Goal: Task Accomplishment & Management: Complete application form

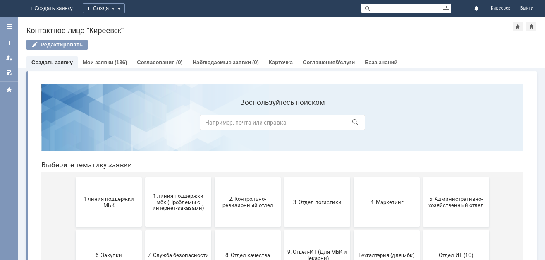
scroll to position [41, 0]
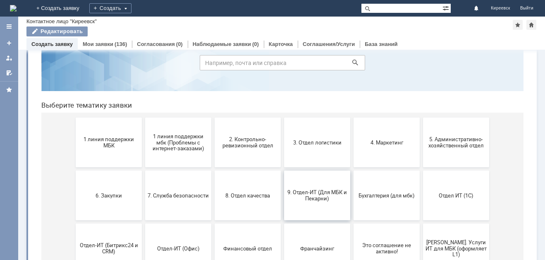
click at [313, 189] on span "9. Отдел-ИТ (Для МБК и Пекарни)" at bounding box center [317, 195] width 61 height 12
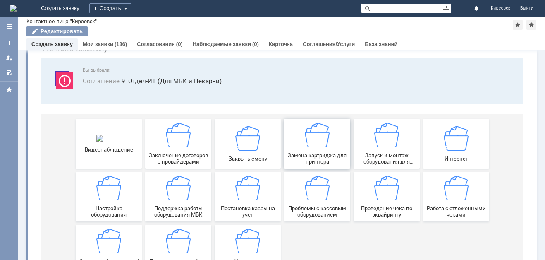
click at [329, 142] on div "Замена картриджа для принтера" at bounding box center [317, 143] width 61 height 42
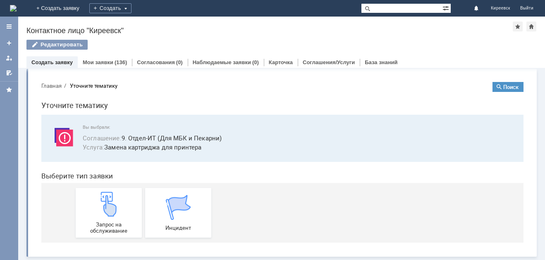
scroll to position [3, 0]
click at [101, 212] on img at bounding box center [108, 204] width 25 height 25
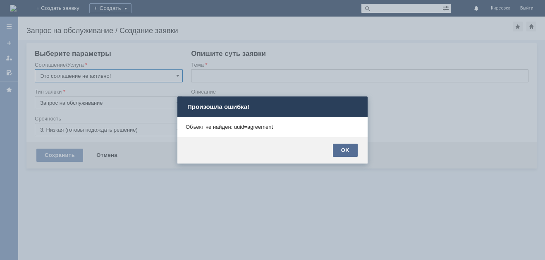
click at [353, 148] on div "OK" at bounding box center [345, 150] width 25 height 13
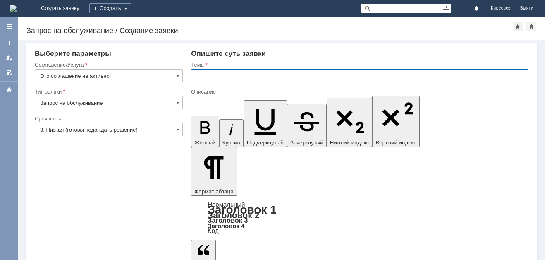
click at [223, 75] on input "text" at bounding box center [360, 75] width 338 height 13
type input "МБК Киреевск. Заказ нового картриджа"
click at [66, 129] on input "3. Низкая (готовы подождать решение)" at bounding box center [109, 129] width 148 height 13
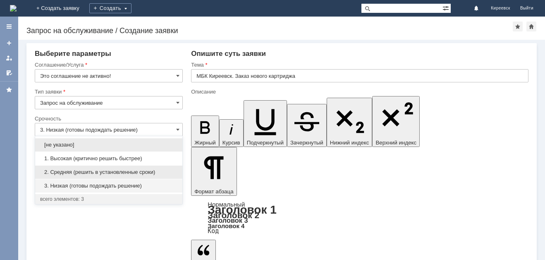
click at [61, 169] on span "2. Средняя (решить в установленные сроки)" at bounding box center [108, 172] width 137 height 7
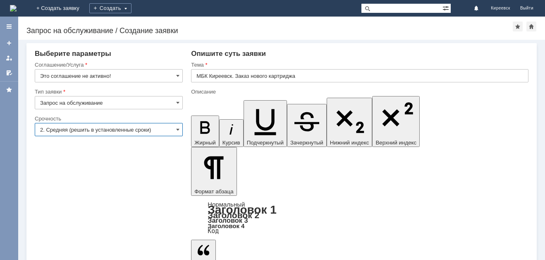
type input "2. Средняя (решить в установленные сроки)"
